Goal: Navigation & Orientation: Find specific page/section

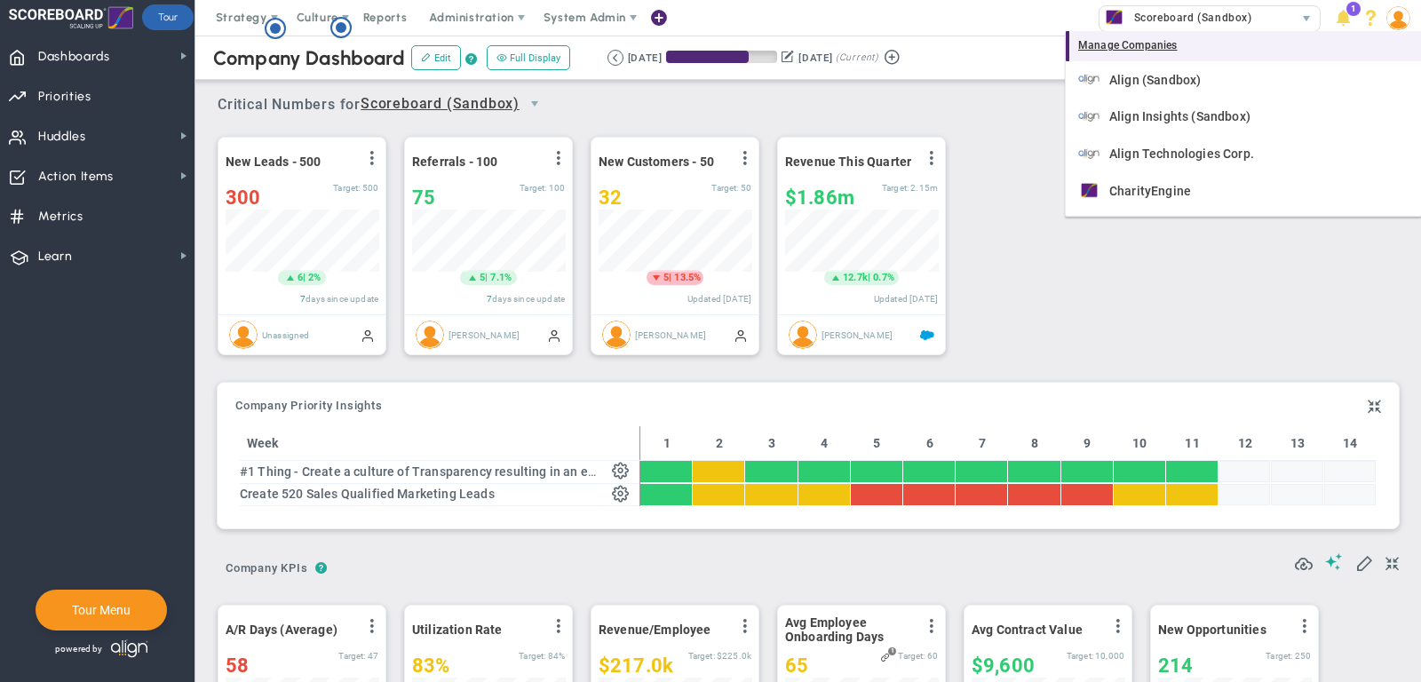
click at [1161, 44] on div "Manage Companies" at bounding box center [1243, 46] width 355 height 30
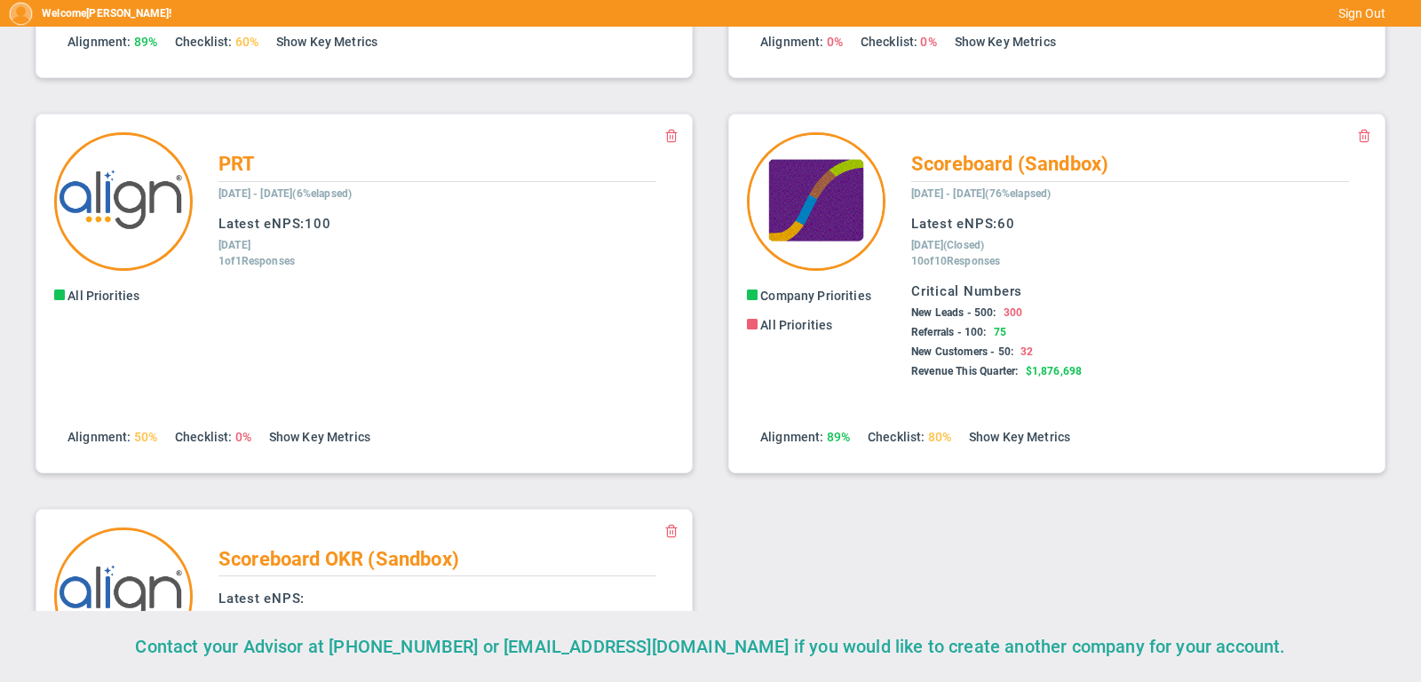
scroll to position [593, 0]
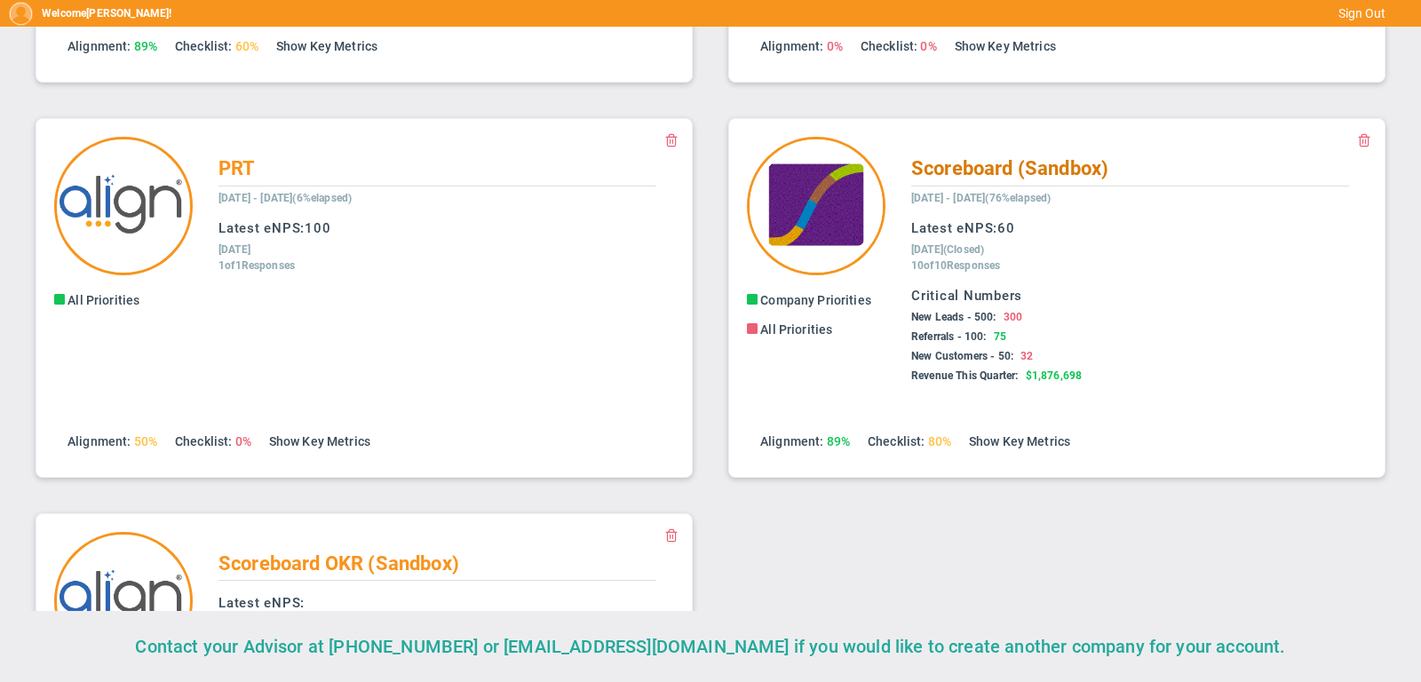
click at [1002, 165] on span "Scoreboard (Sandbox)" at bounding box center [1009, 168] width 197 height 22
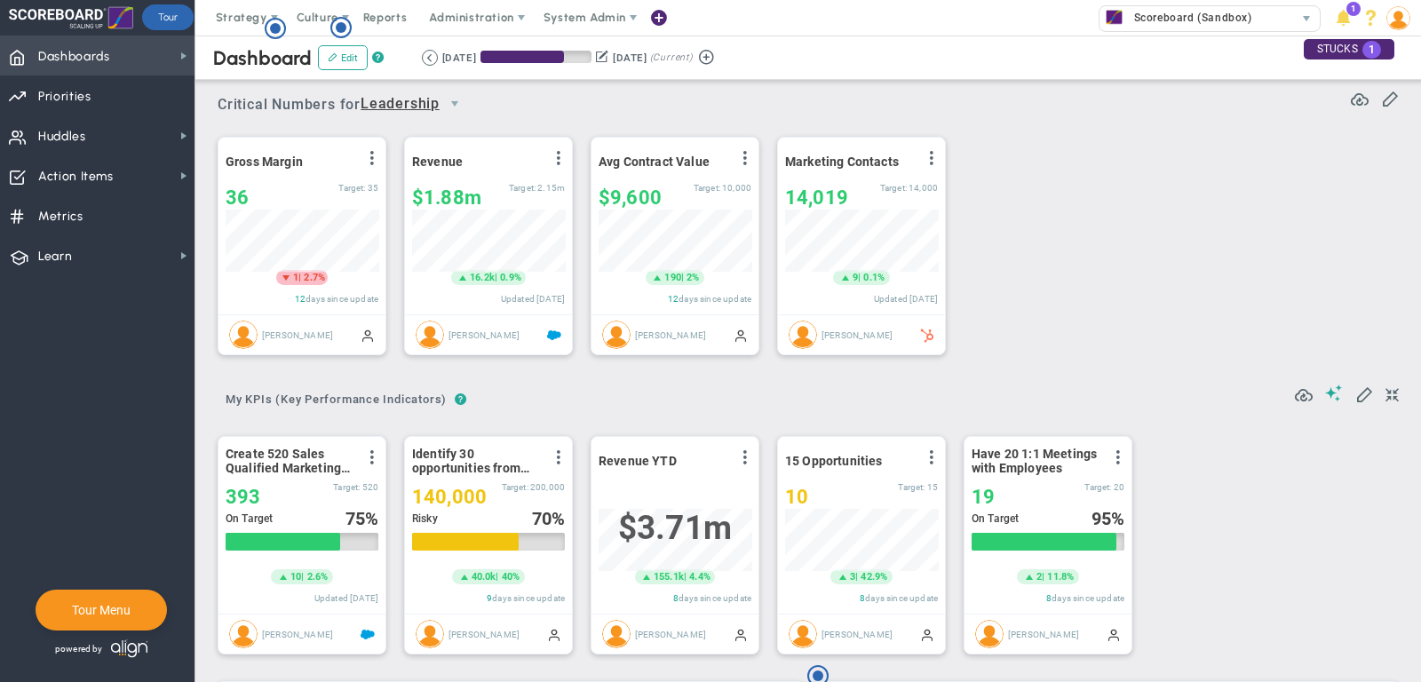
click at [147, 64] on span "Dashboards Dashboards" at bounding box center [97, 56] width 195 height 40
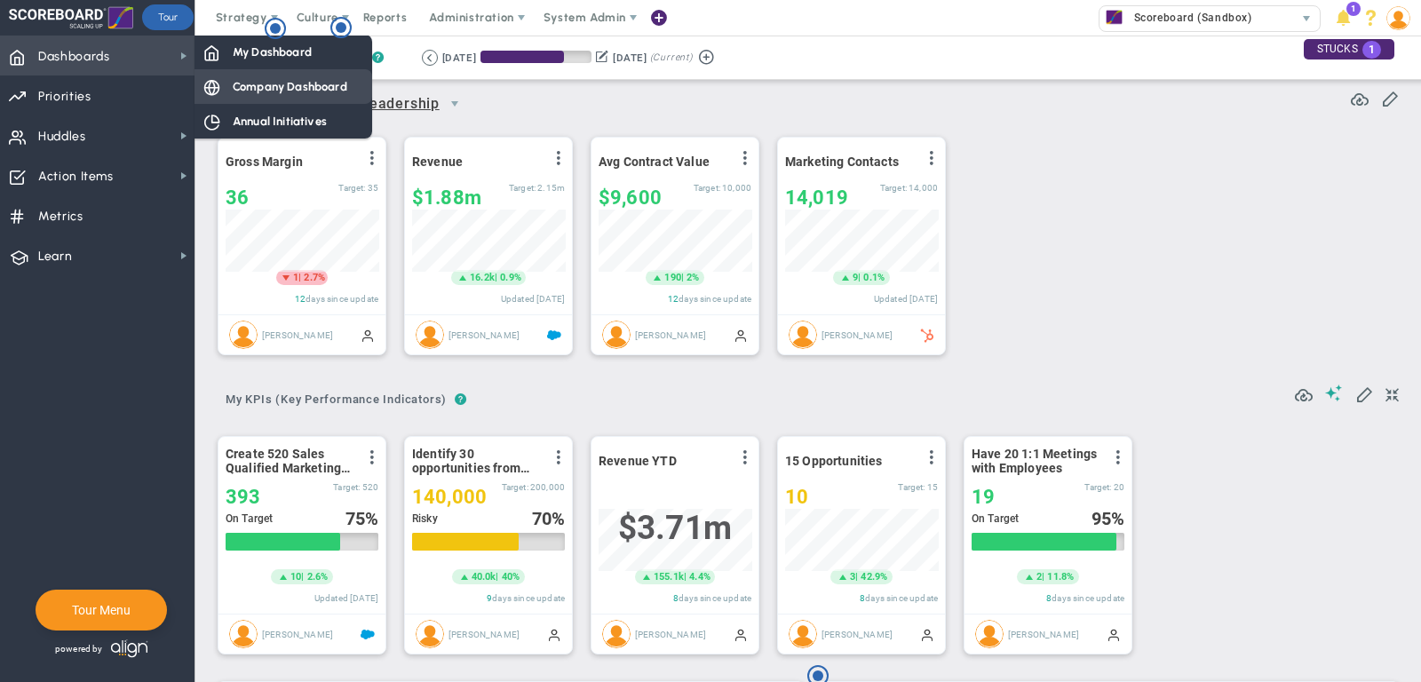
click at [223, 84] on div "Company Dashboard" at bounding box center [284, 86] width 178 height 35
